Goal: Task Accomplishment & Management: Manage account settings

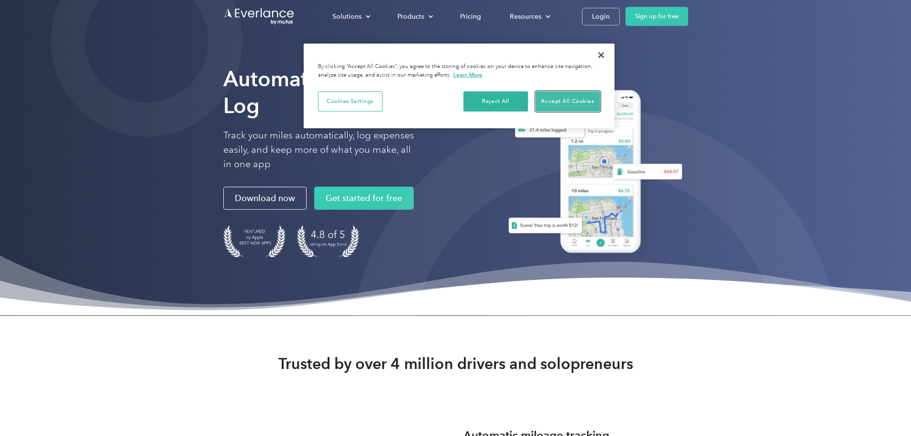
click at [571, 108] on button "Accept All Cookies" at bounding box center [568, 101] width 65 height 20
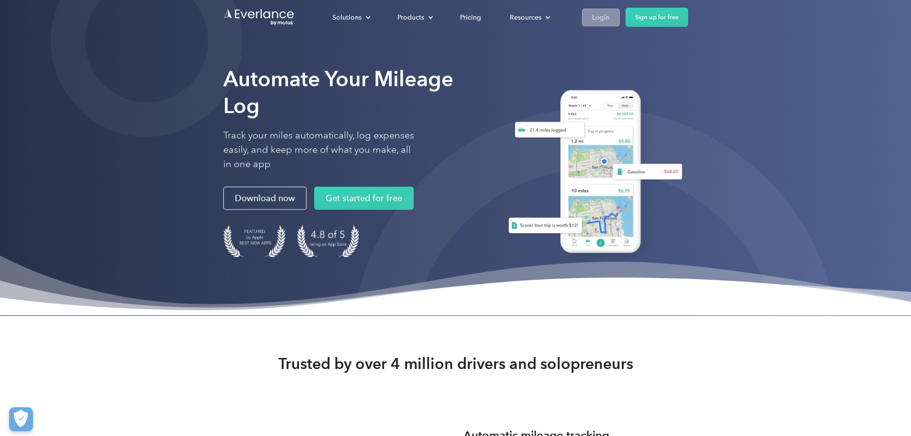
click at [610, 14] on div "Login" at bounding box center [601, 17] width 18 height 12
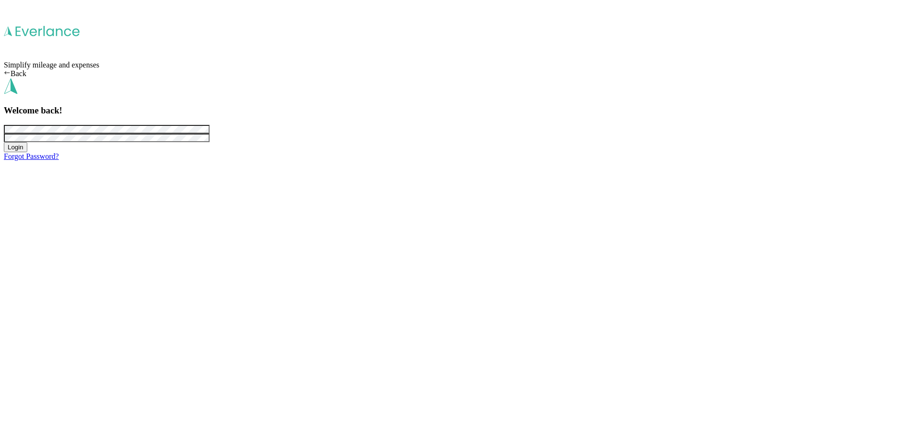
click at [210, 142] on span at bounding box center [107, 137] width 206 height 8
click at [4, 142] on button "Login" at bounding box center [15, 147] width 23 height 10
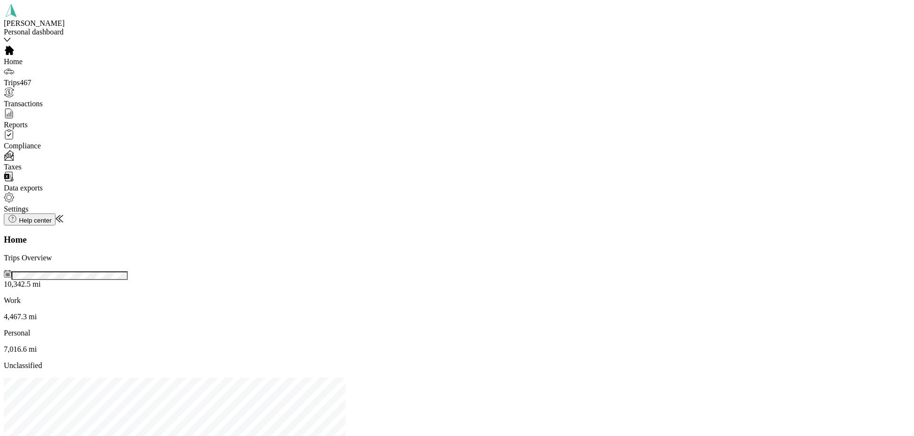
click at [28, 129] on span "Reports" at bounding box center [16, 125] width 24 height 8
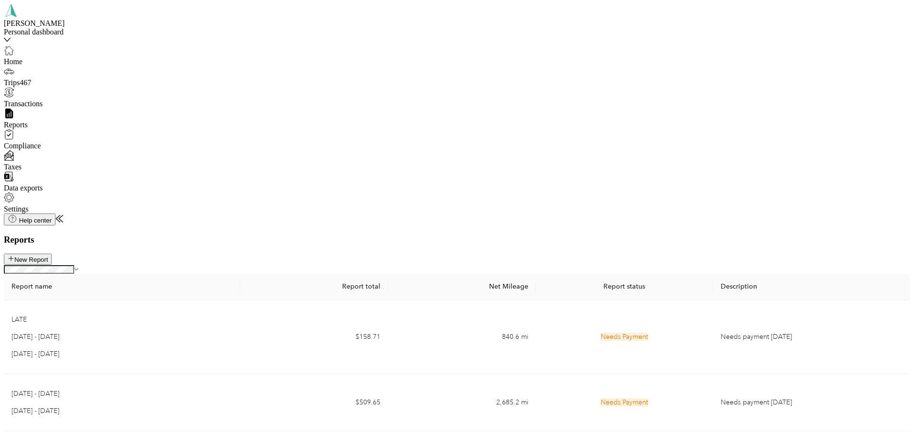
click at [41, 150] on span "Compliance" at bounding box center [22, 146] width 37 height 8
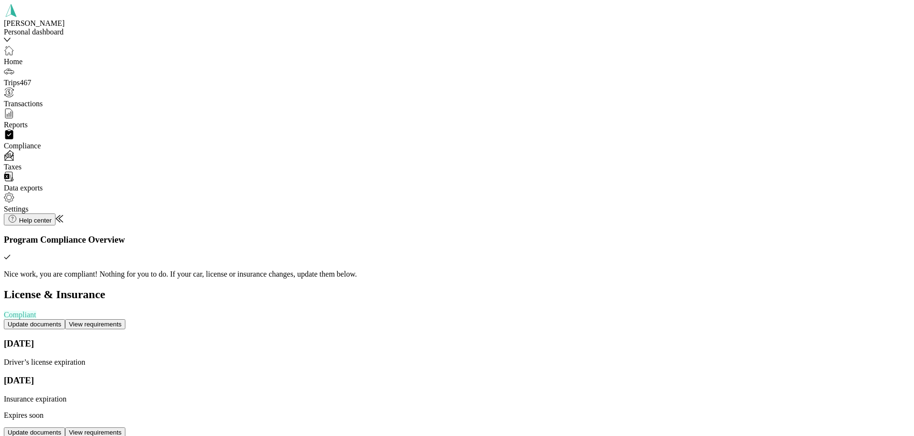
click at [65, 319] on button "Update documents" at bounding box center [34, 324] width 61 height 10
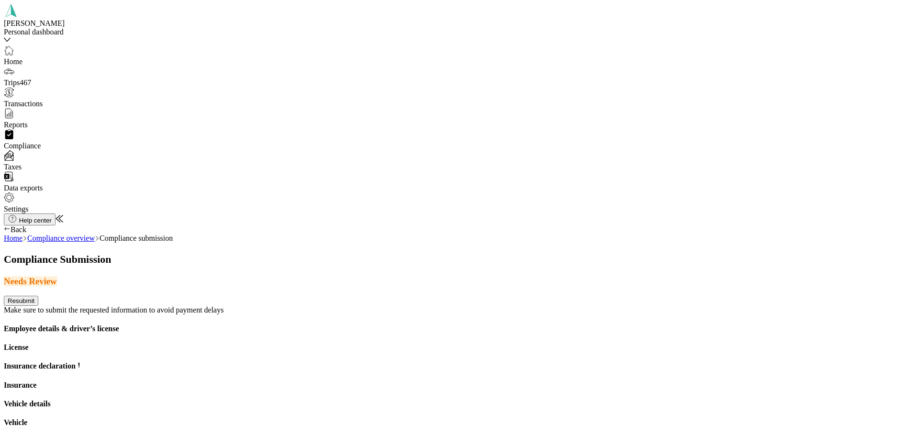
scroll to position [191, 0]
click at [449, 362] on h4 "Insurance declaration" at bounding box center [457, 366] width 906 height 9
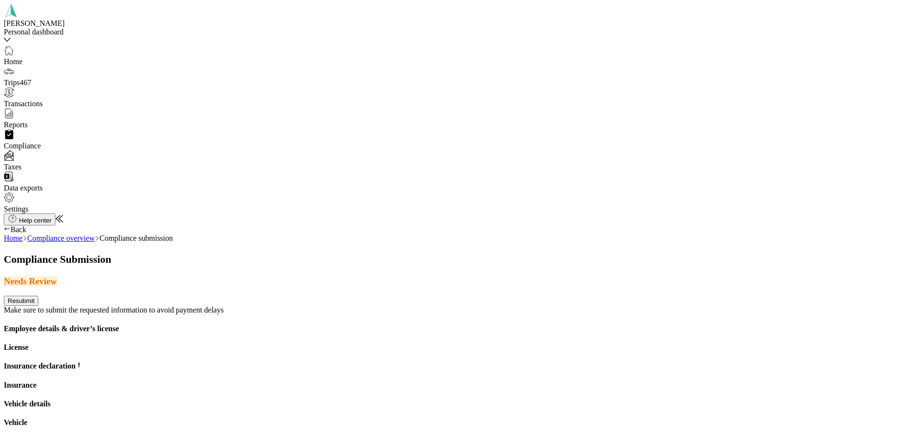
click at [38, 296] on button "Resubmit" at bounding box center [21, 301] width 34 height 10
